Goal: Register for event/course

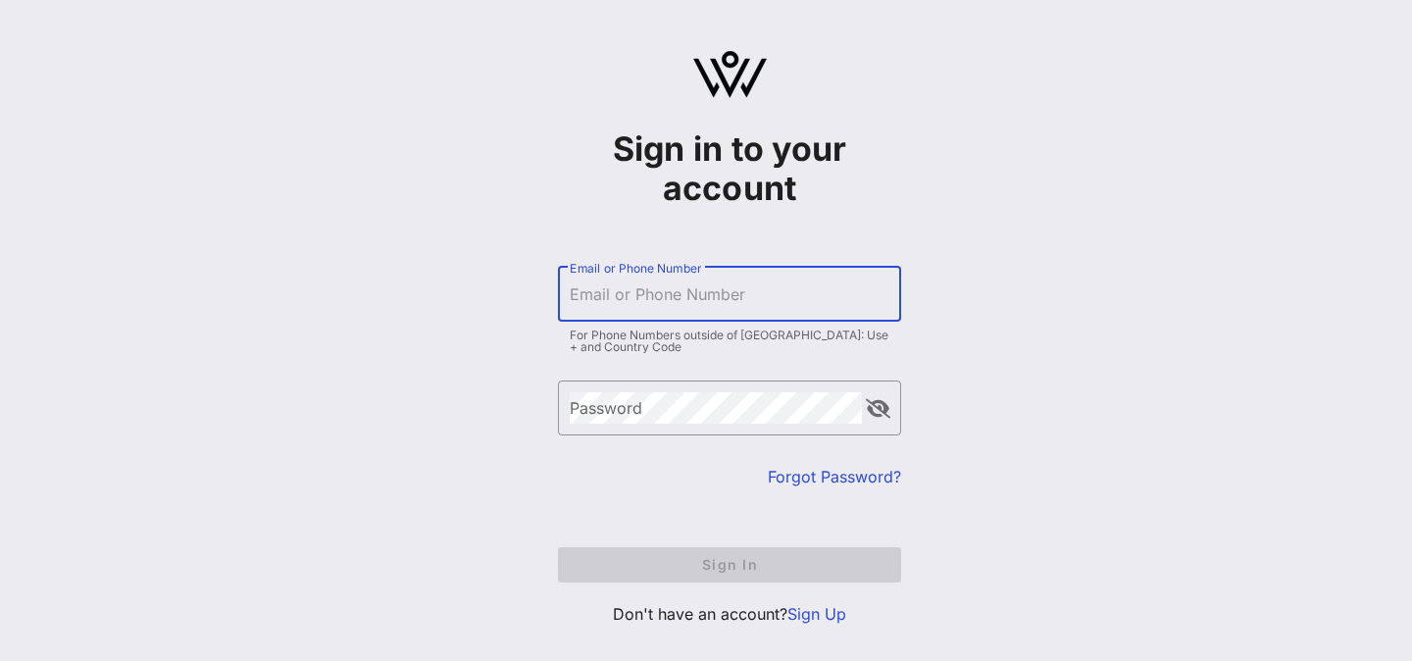
drag, startPoint x: 0, startPoint y: 0, endPoint x: 617, endPoint y: 293, distance: 682.9
click at [617, 292] on input "Email or Phone Number" at bounding box center [730, 293] width 320 height 31
click at [617, 293] on input "Email or Phone Number" at bounding box center [730, 293] width 320 height 31
type input "[PERSON_NAME][EMAIL_ADDRESS][DOMAIN_NAME]"
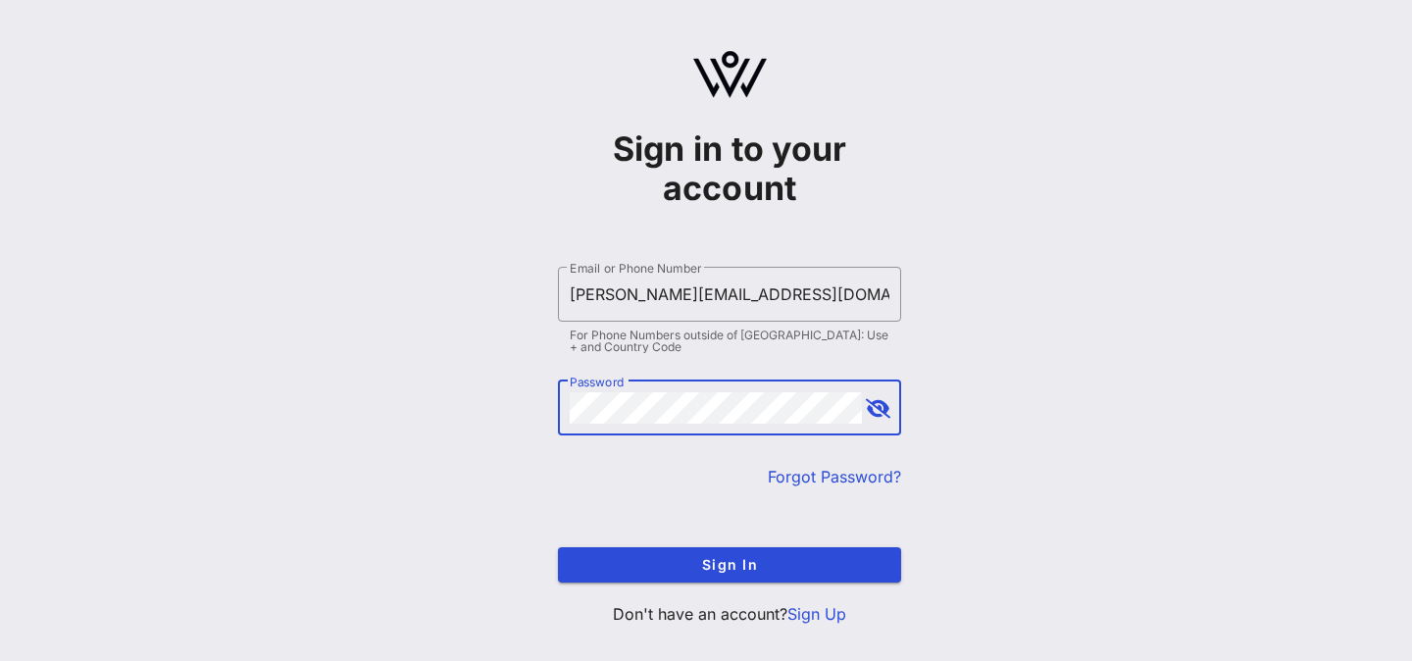
click at [558, 547] on button "Sign In" at bounding box center [729, 564] width 343 height 35
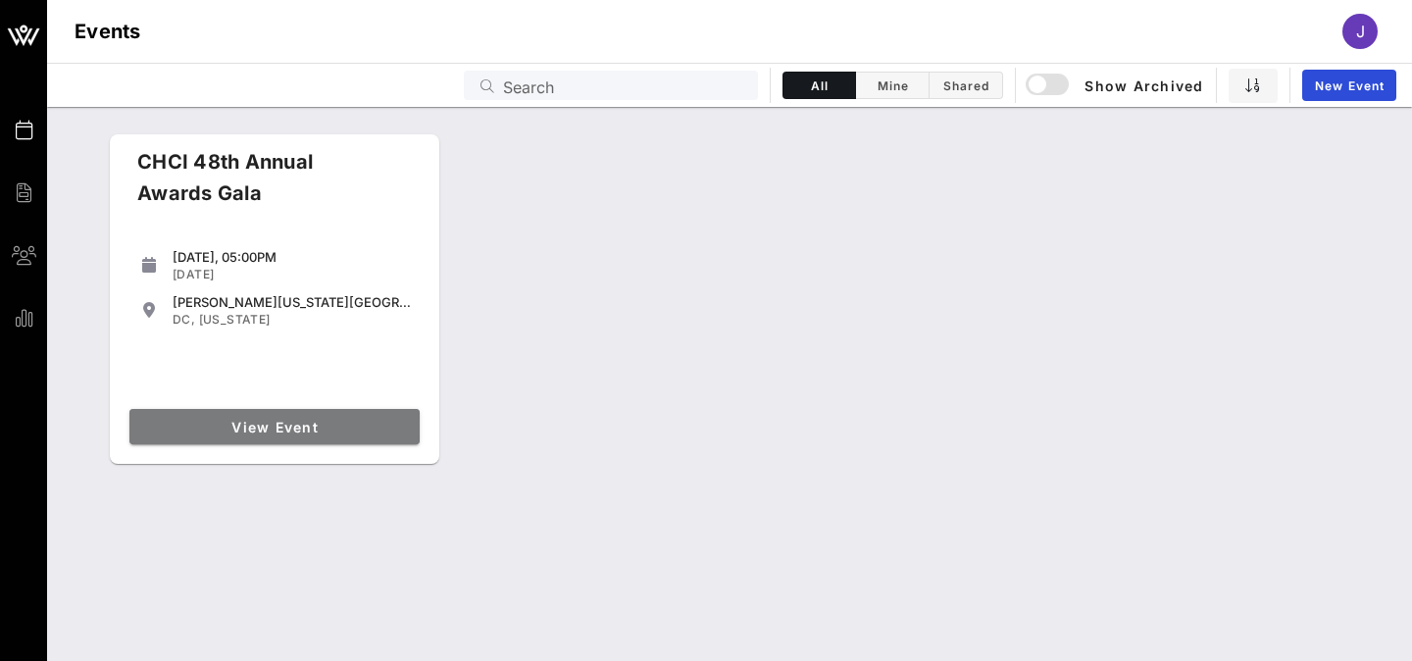
click at [278, 434] on span "View Event" at bounding box center [274, 427] width 275 height 17
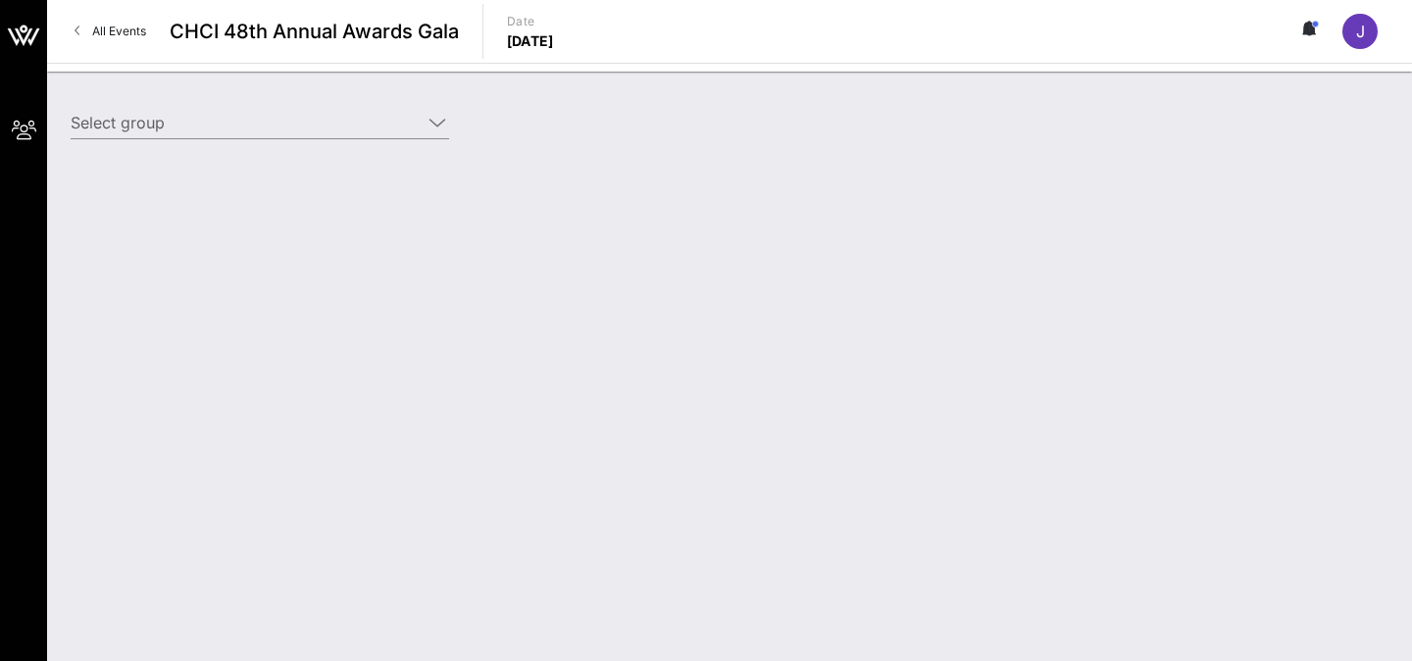
type input "Verizon (Verizon) [[PERSON_NAME], [PERSON_NAME][EMAIL_ADDRESS][DOMAIN_NAME]]"
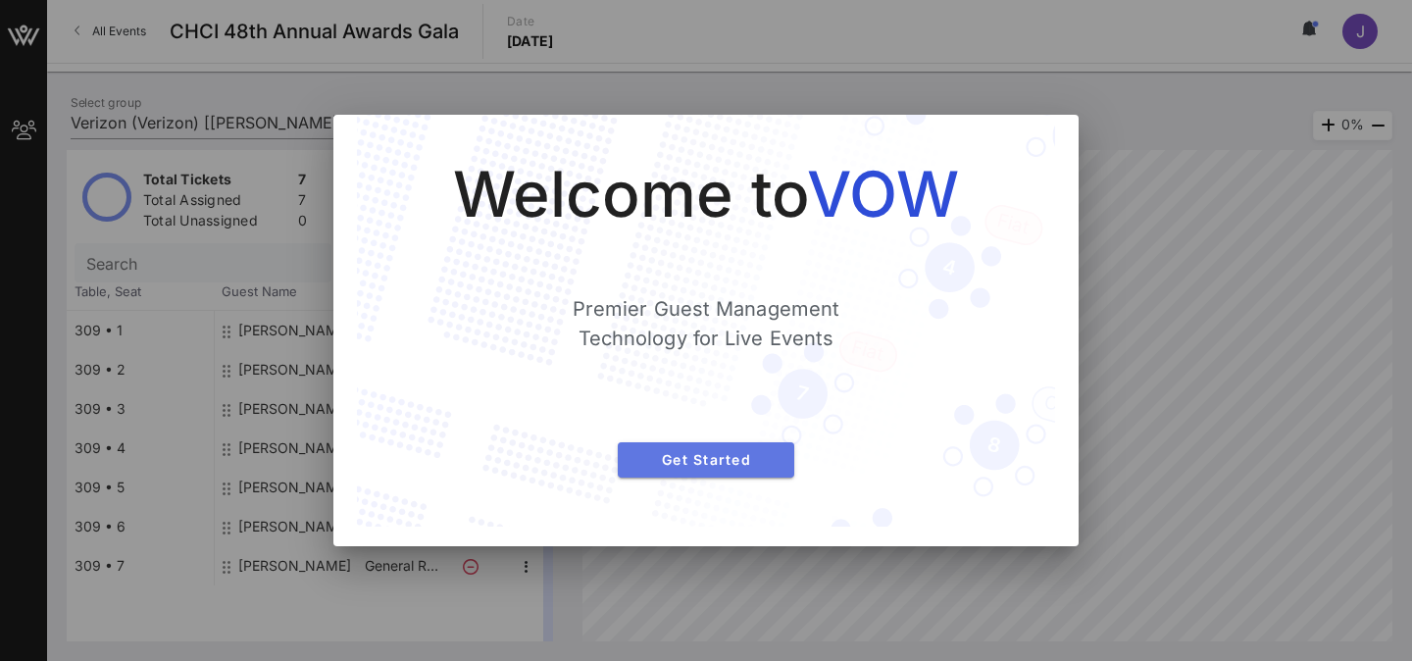
click at [648, 463] on span "Get Started" at bounding box center [705, 459] width 145 height 17
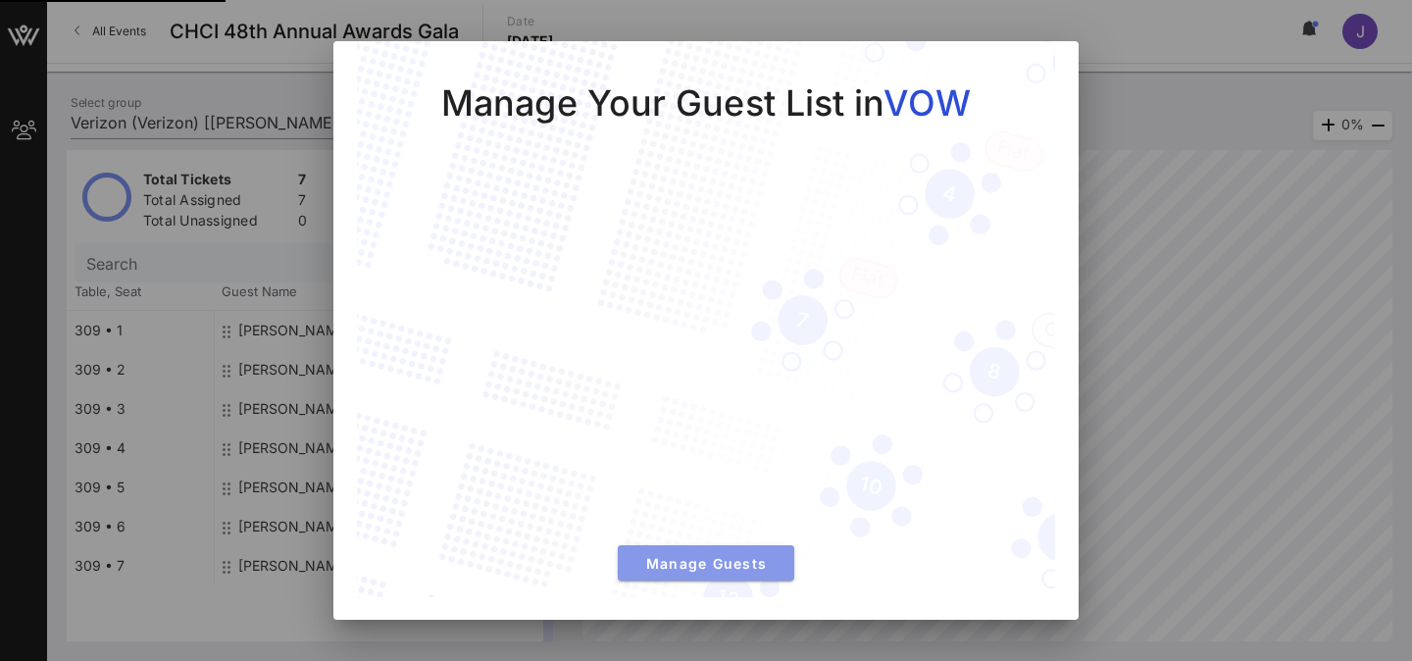
click at [696, 550] on button "Manage Guests" at bounding box center [706, 562] width 177 height 35
